Goal: Task Accomplishment & Management: Complete application form

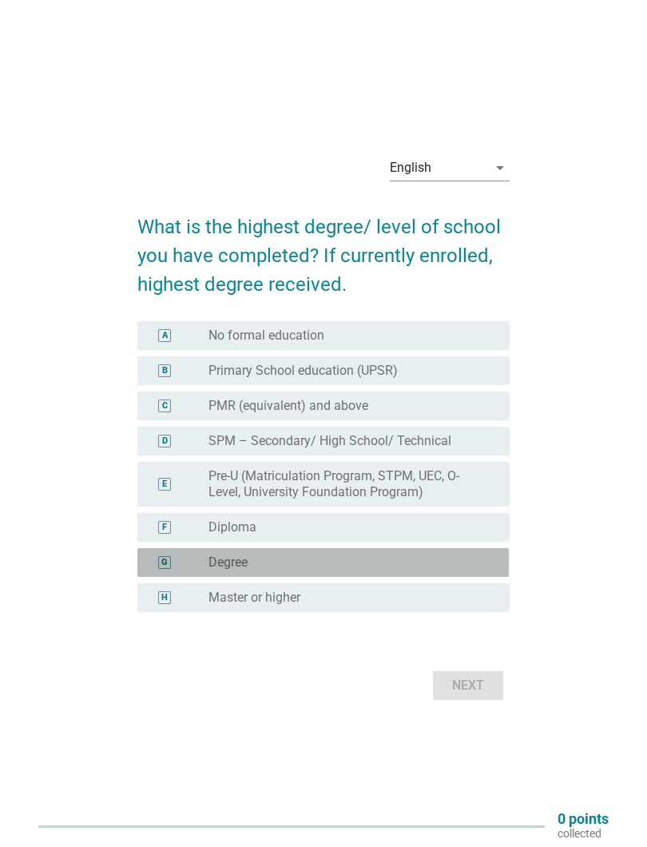
click at [336, 569] on div "radio_button_unchecked Degree" at bounding box center [347, 563] width 276 height 16
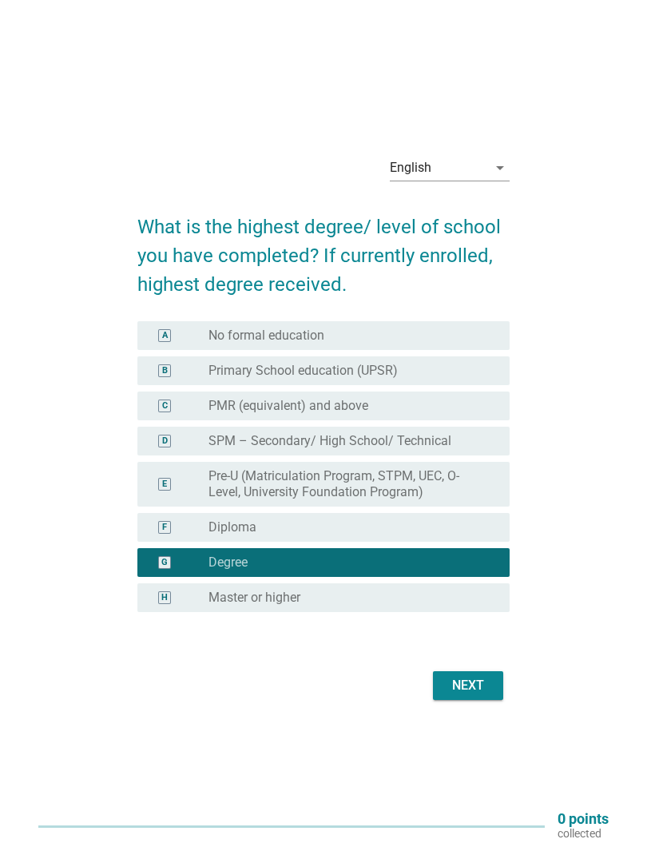
click at [475, 686] on div "Next" at bounding box center [468, 685] width 45 height 19
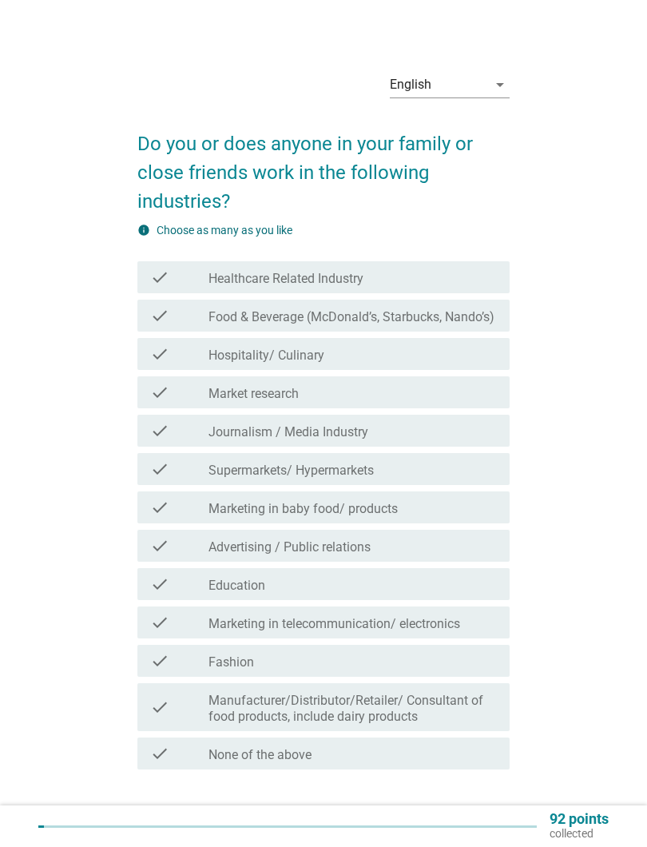
click at [418, 357] on div "check_box_outline_blank Hospitality/ Culinary" at bounding box center [353, 353] width 288 height 19
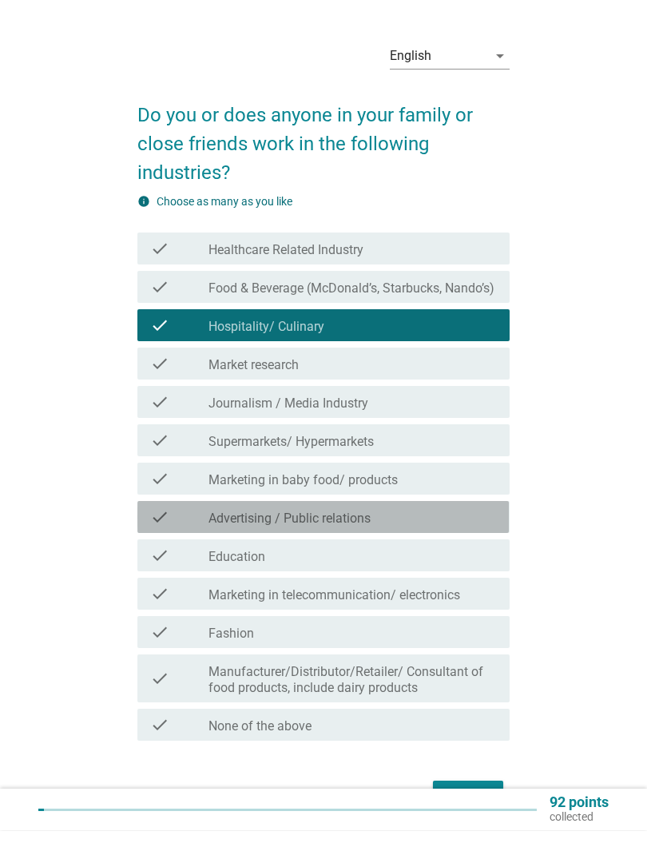
scroll to position [13, 0]
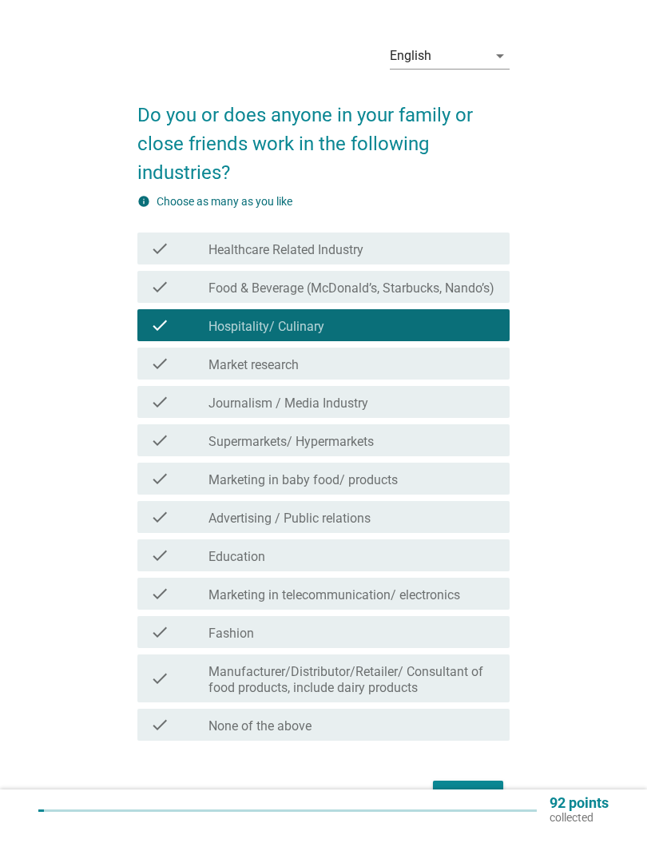
click at [392, 523] on div "check_box_outline_blank Advertising / Public relations" at bounding box center [353, 532] width 288 height 19
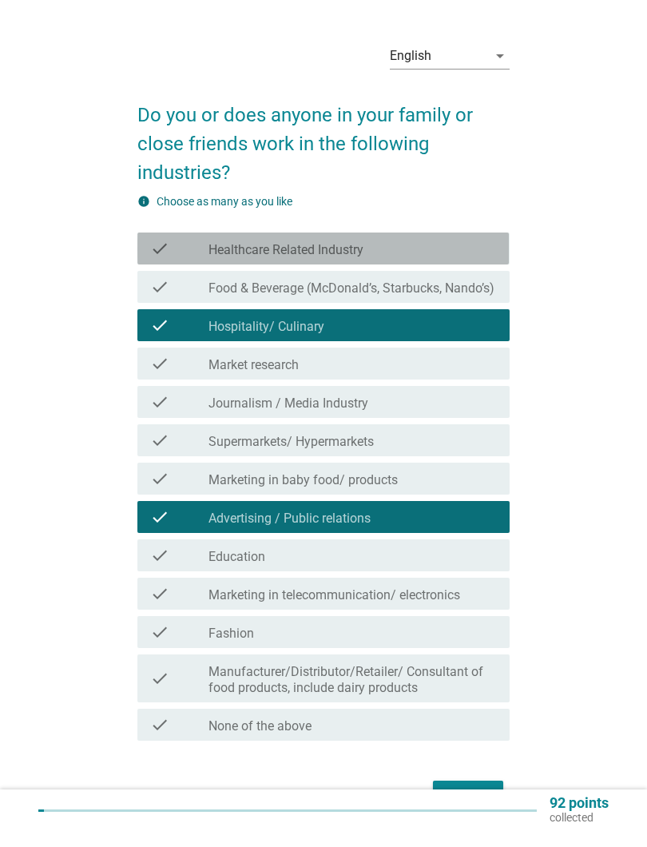
click at [433, 255] on div "check_box_outline_blank Healthcare Related Industry" at bounding box center [353, 264] width 288 height 19
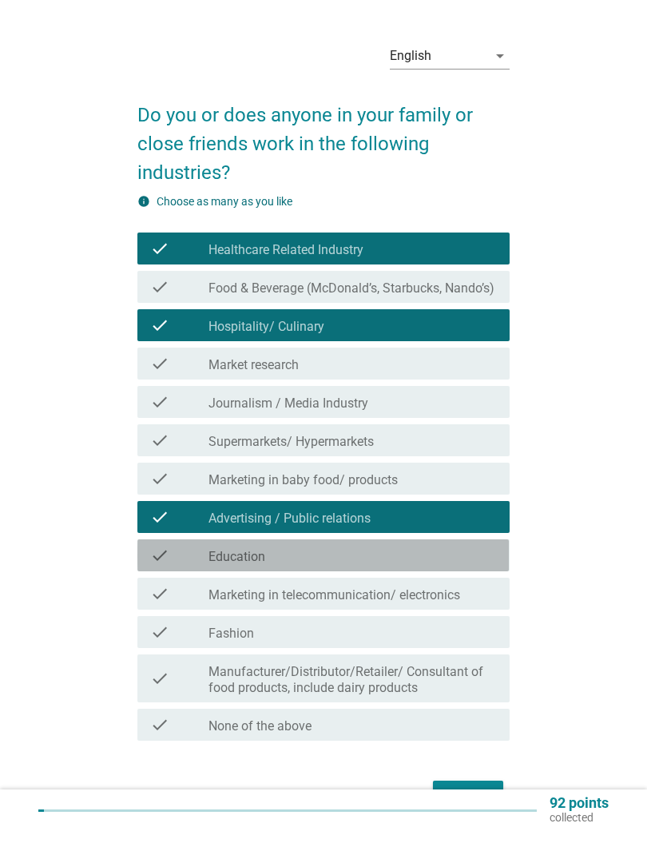
click at [441, 563] on div "check_box_outline_blank Education" at bounding box center [353, 571] width 288 height 19
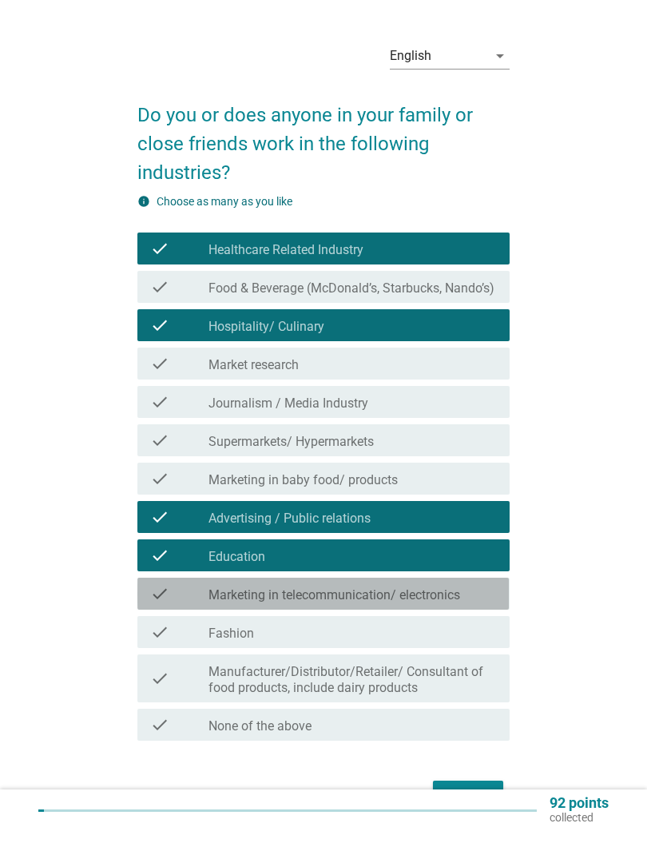
click at [474, 600] on div "check_box_outline_blank Marketing in telecommunication/ electronics" at bounding box center [353, 609] width 288 height 19
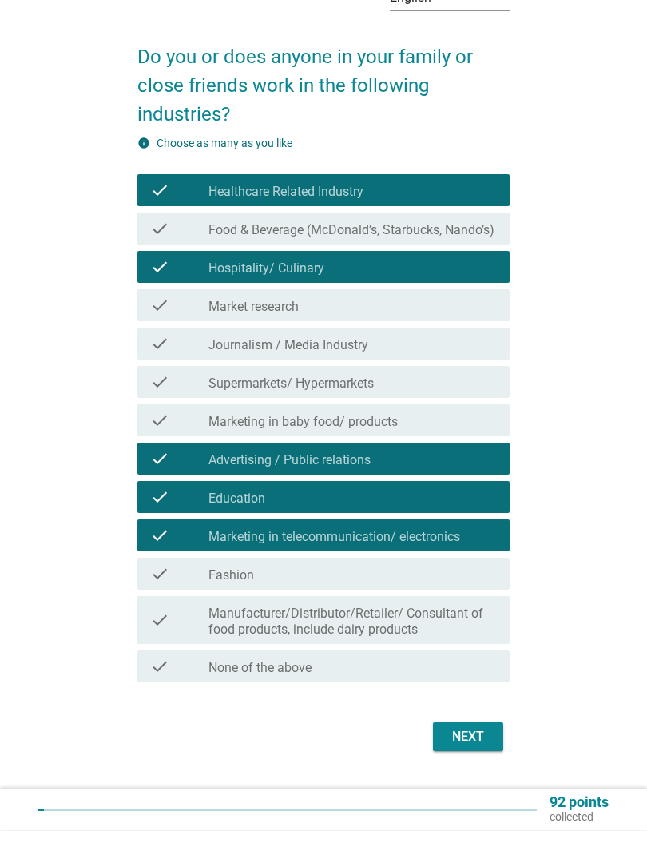
scroll to position [79, 0]
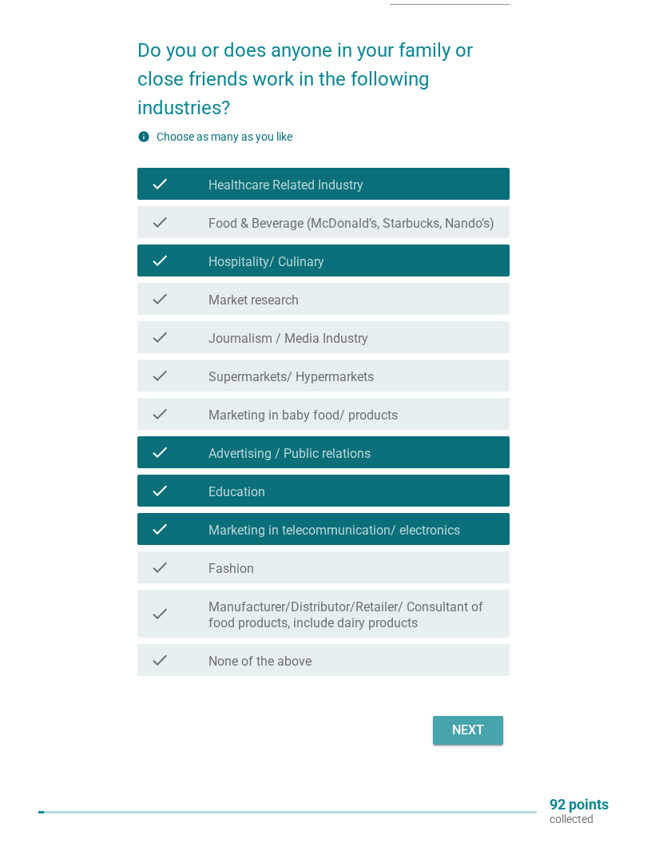
click at [469, 740] on button "Next" at bounding box center [468, 744] width 70 height 29
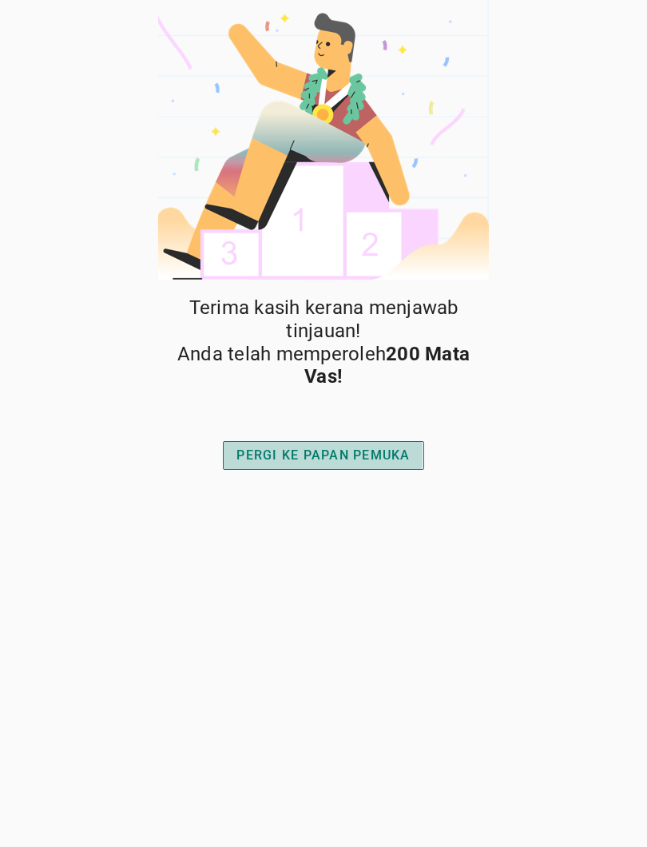
click at [386, 463] on button "PERGI KE PAPAN PEmuka" at bounding box center [323, 455] width 201 height 29
click at [356, 447] on font "PERGI KE PAPAN PEmuka" at bounding box center [323, 454] width 173 height 15
